Goal: Information Seeking & Learning: Understand process/instructions

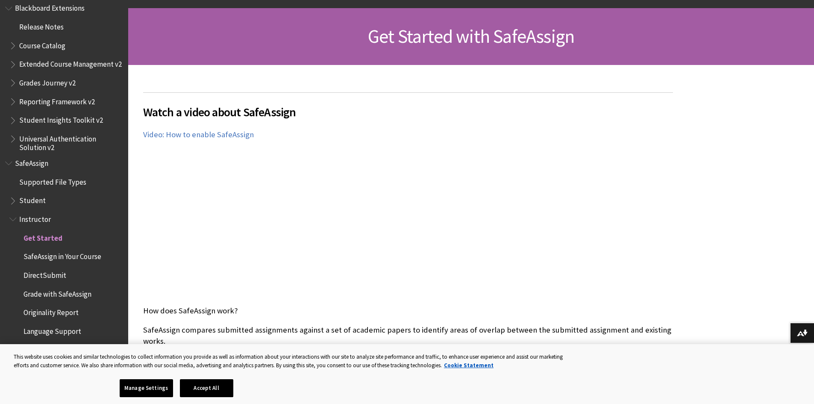
scroll to position [128, 0]
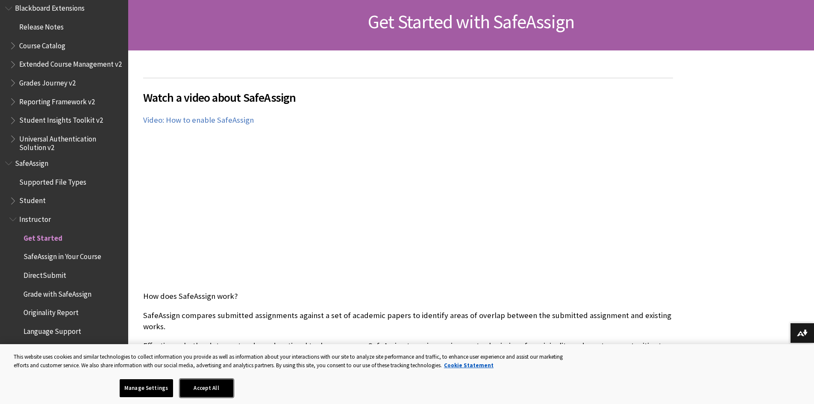
click at [209, 393] on button "Accept All" at bounding box center [206, 388] width 53 height 18
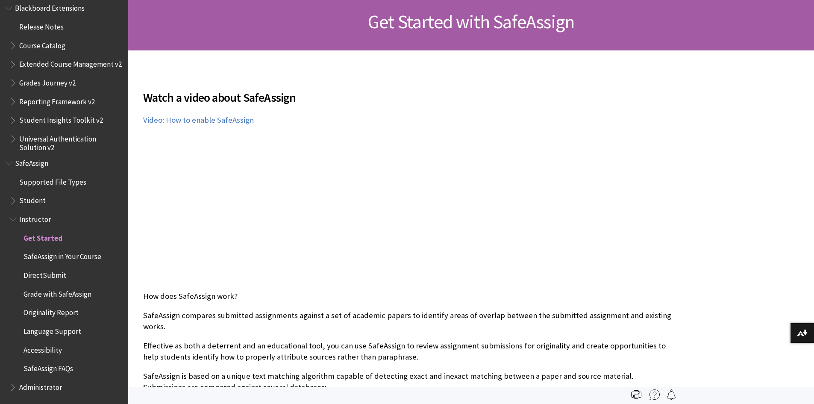
click at [51, 275] on span "DirectSubmit" at bounding box center [44, 274] width 43 height 12
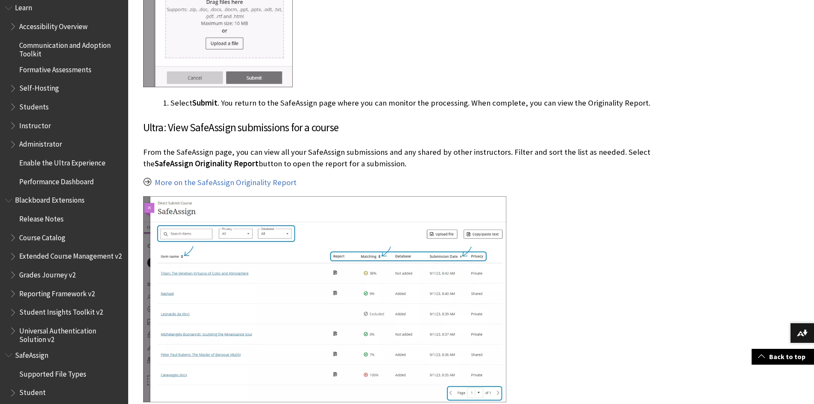
scroll to position [720, 0]
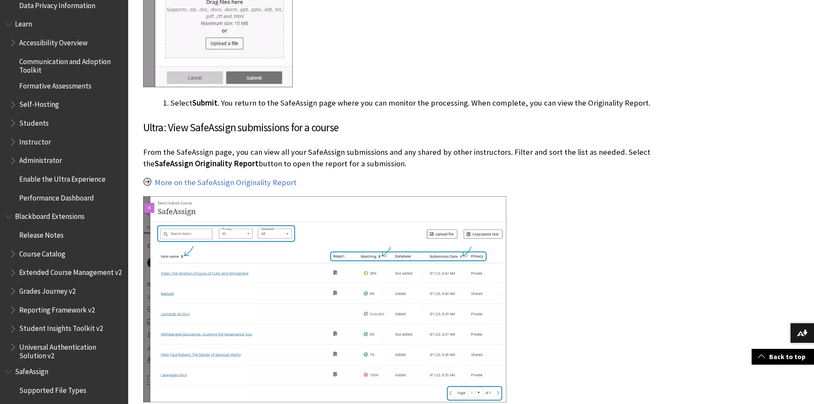
click at [39, 123] on span "Students" at bounding box center [33, 122] width 29 height 12
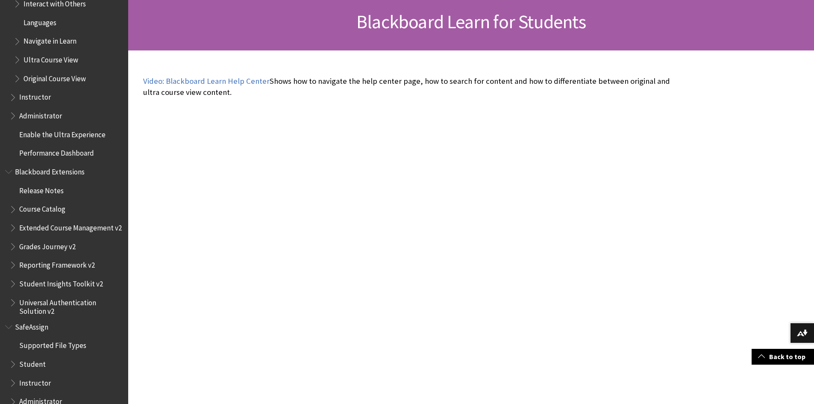
scroll to position [971, 0]
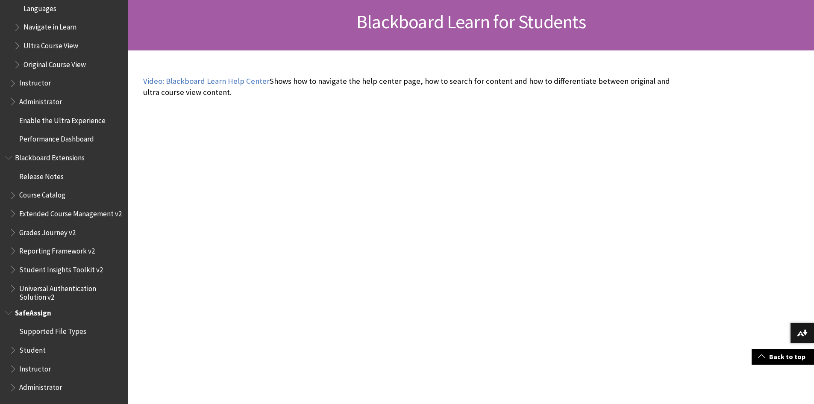
click at [38, 366] on span "Instructor" at bounding box center [35, 367] width 32 height 12
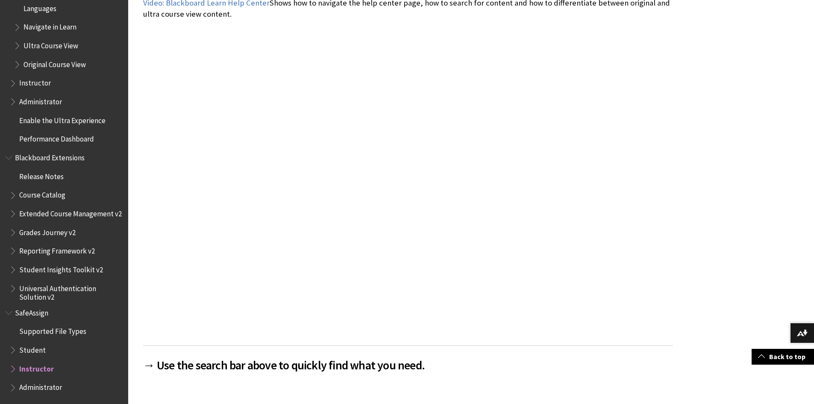
scroll to position [249, 0]
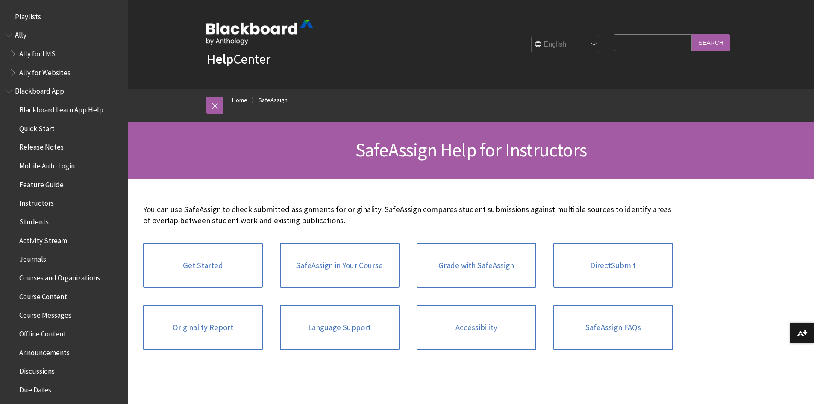
scroll to position [933, 0]
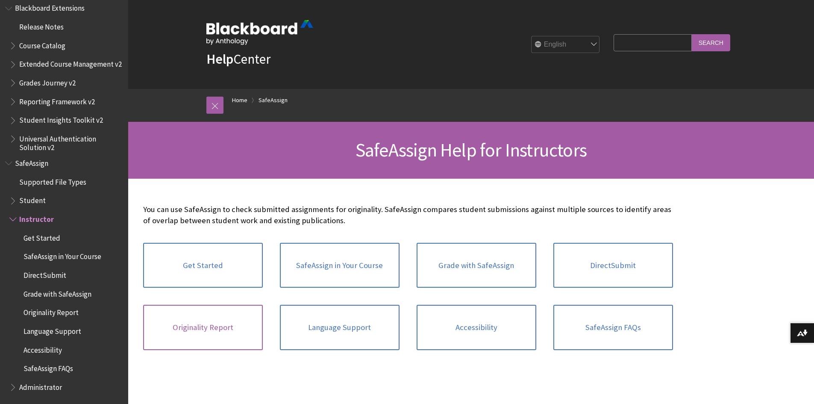
click at [225, 331] on link "Originality Report" at bounding box center [203, 327] width 120 height 45
